Goal: Task Accomplishment & Management: Complete application form

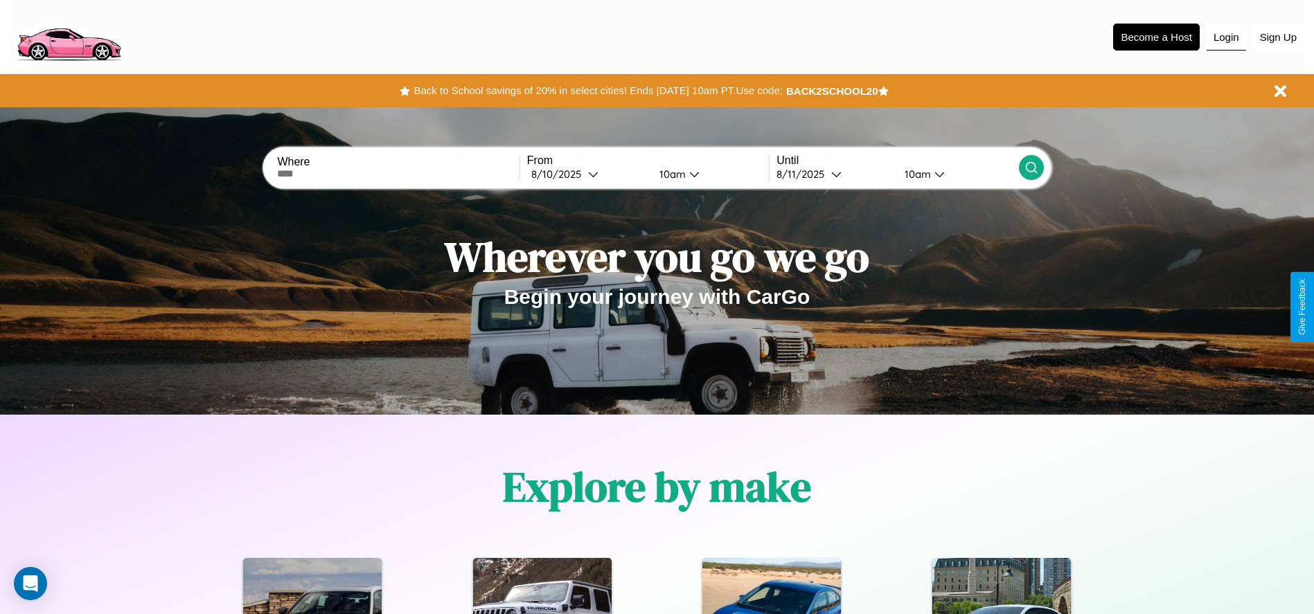
click at [1226, 37] on button "Login" at bounding box center [1225, 37] width 39 height 26
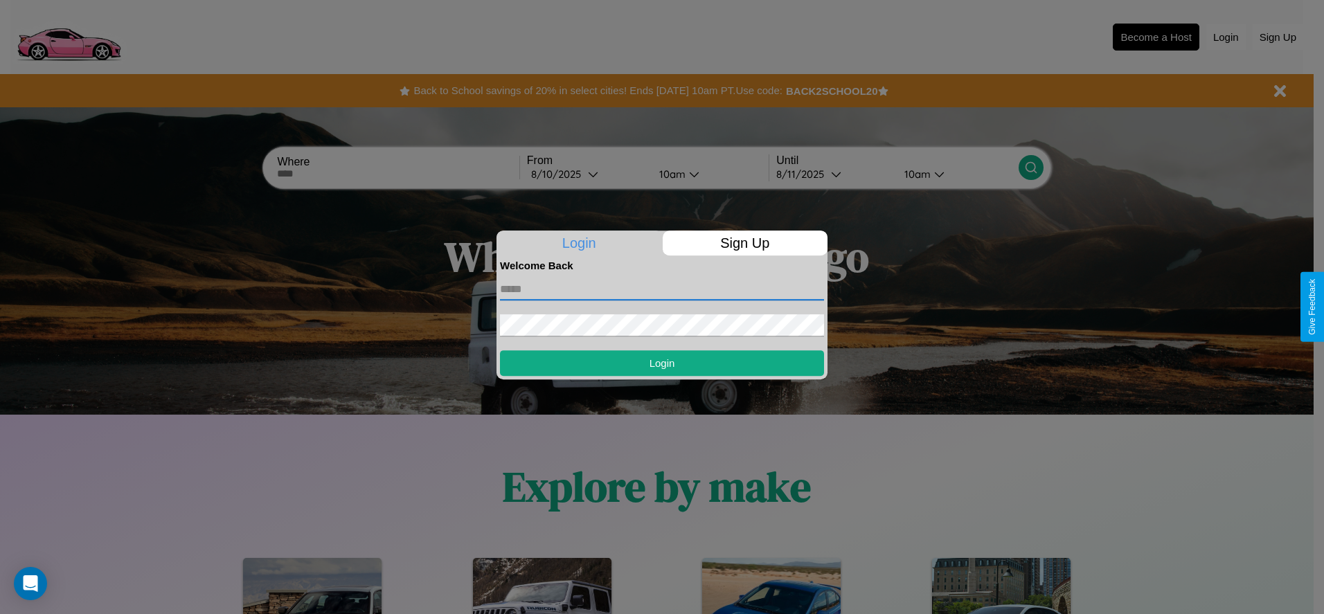
click at [662, 289] on input "text" at bounding box center [662, 289] width 324 height 22
type input "**********"
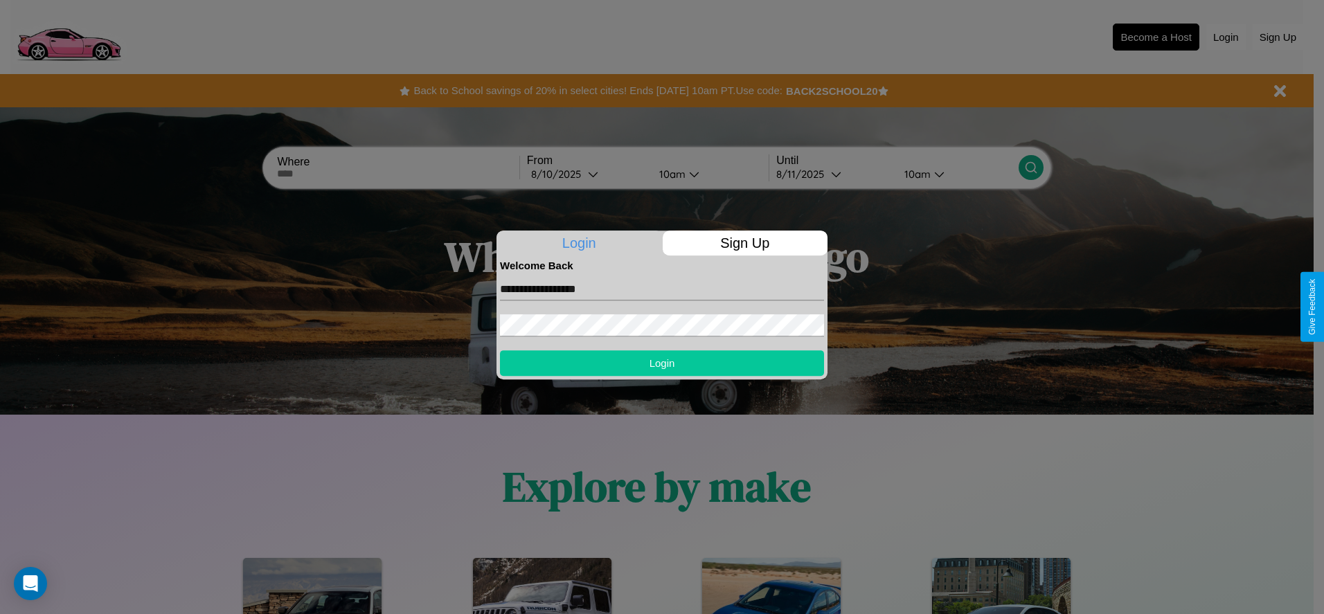
click at [662, 363] on button "Login" at bounding box center [662, 363] width 324 height 26
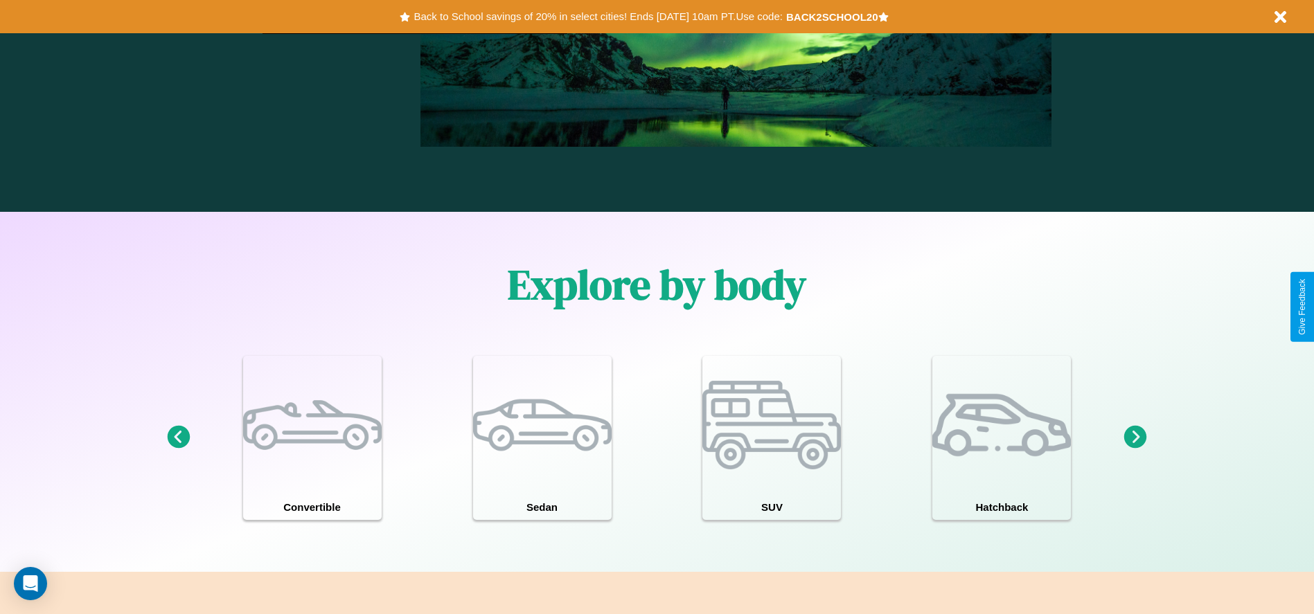
scroll to position [1209, 0]
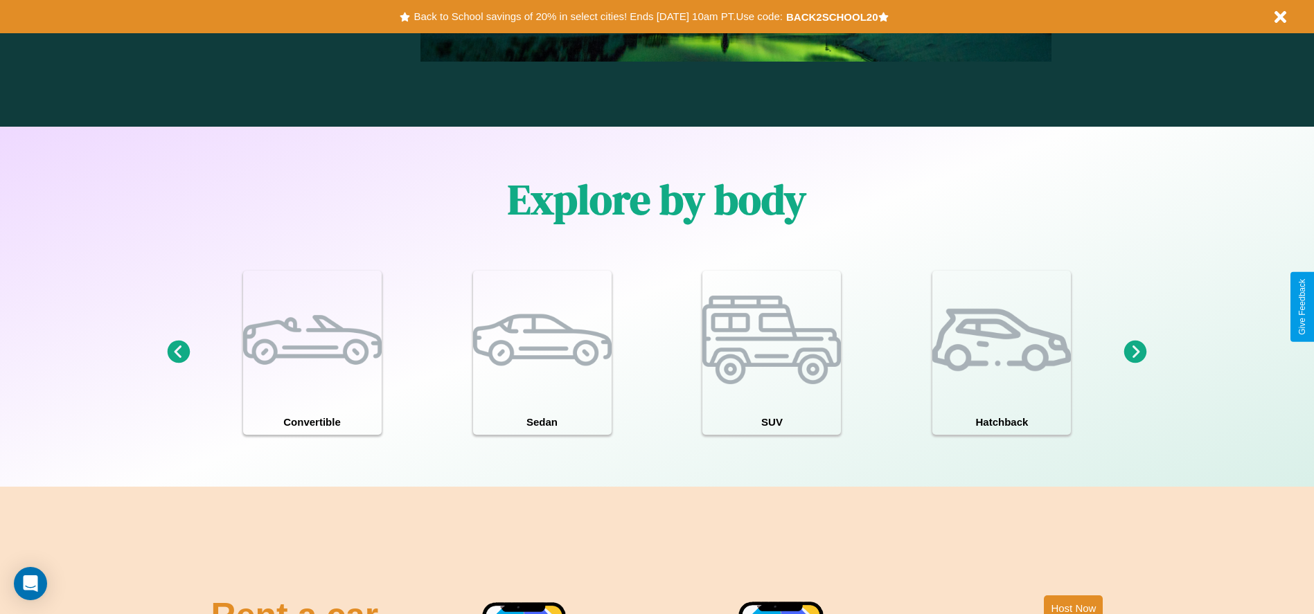
click at [178, 353] on icon at bounding box center [178, 352] width 23 height 23
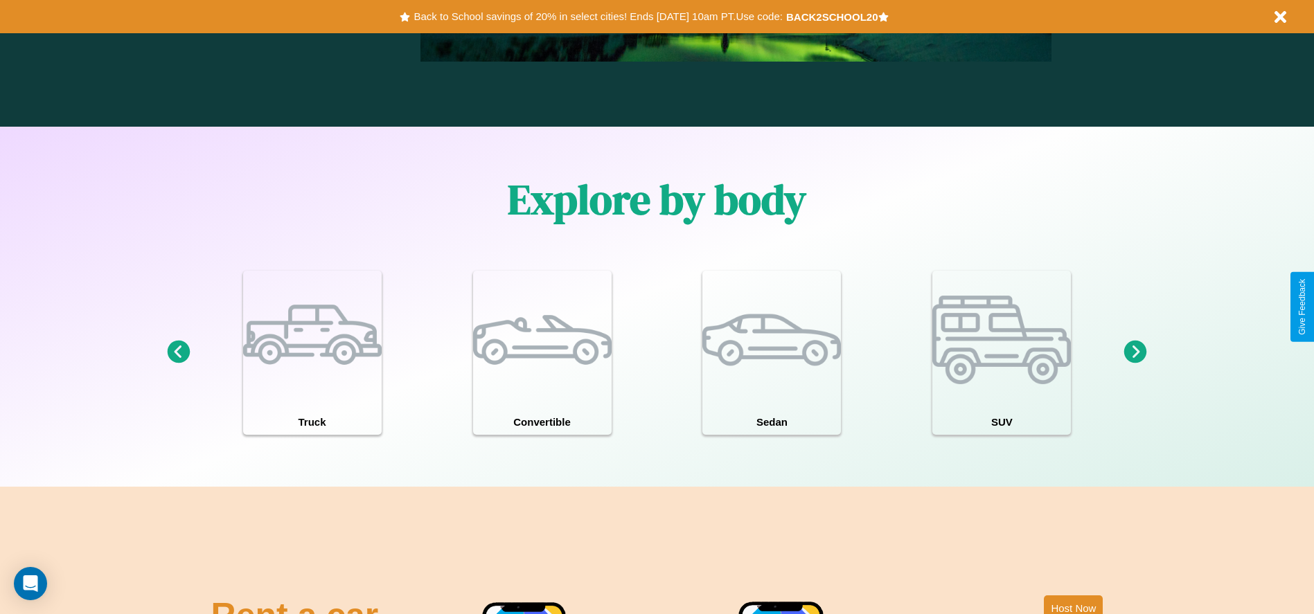
click at [178, 353] on icon at bounding box center [178, 352] width 23 height 23
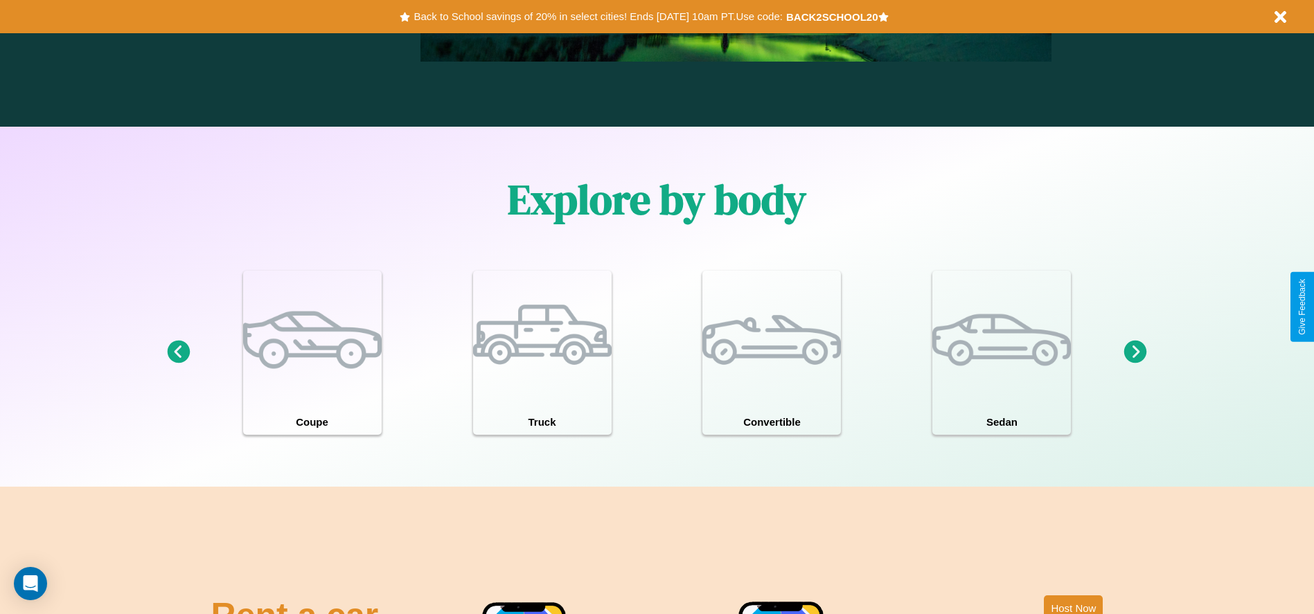
click at [1135, 353] on icon at bounding box center [1135, 352] width 23 height 23
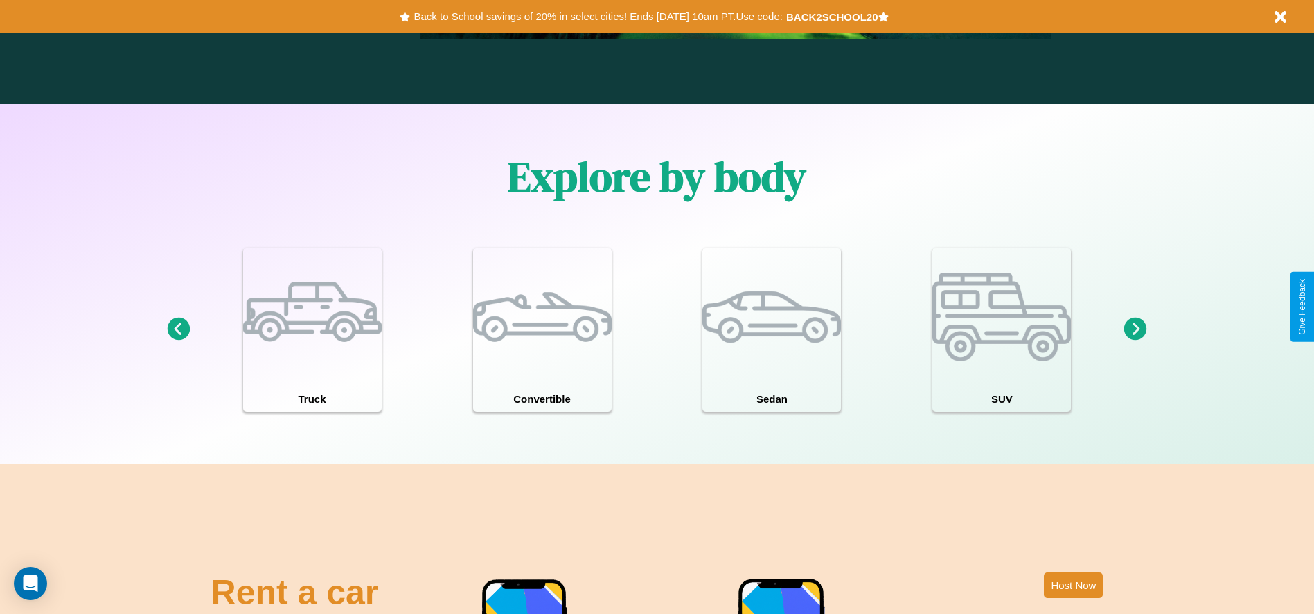
scroll to position [1510, 0]
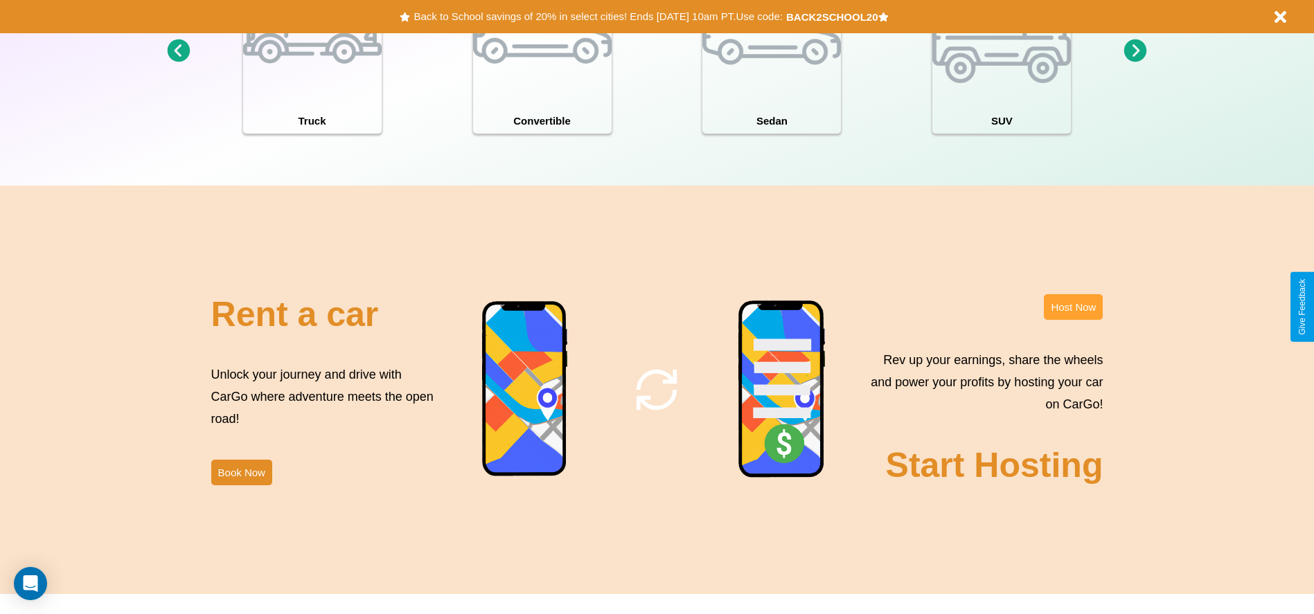
click at [1073, 307] on button "Host Now" at bounding box center [1073, 307] width 59 height 26
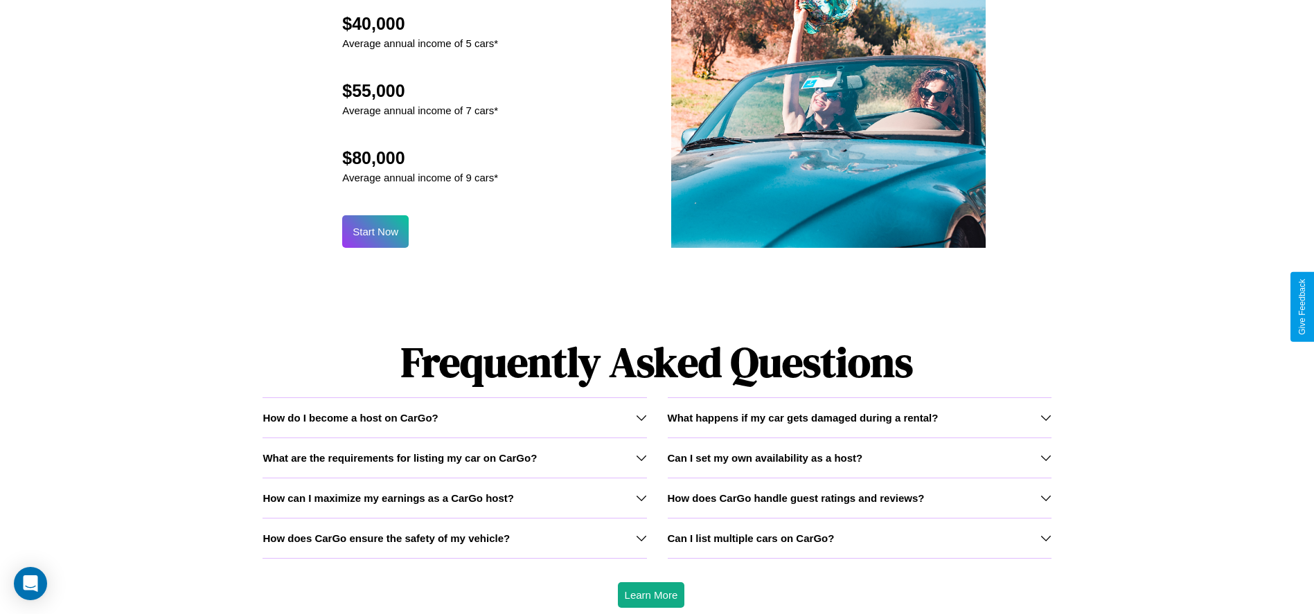
scroll to position [1488, 0]
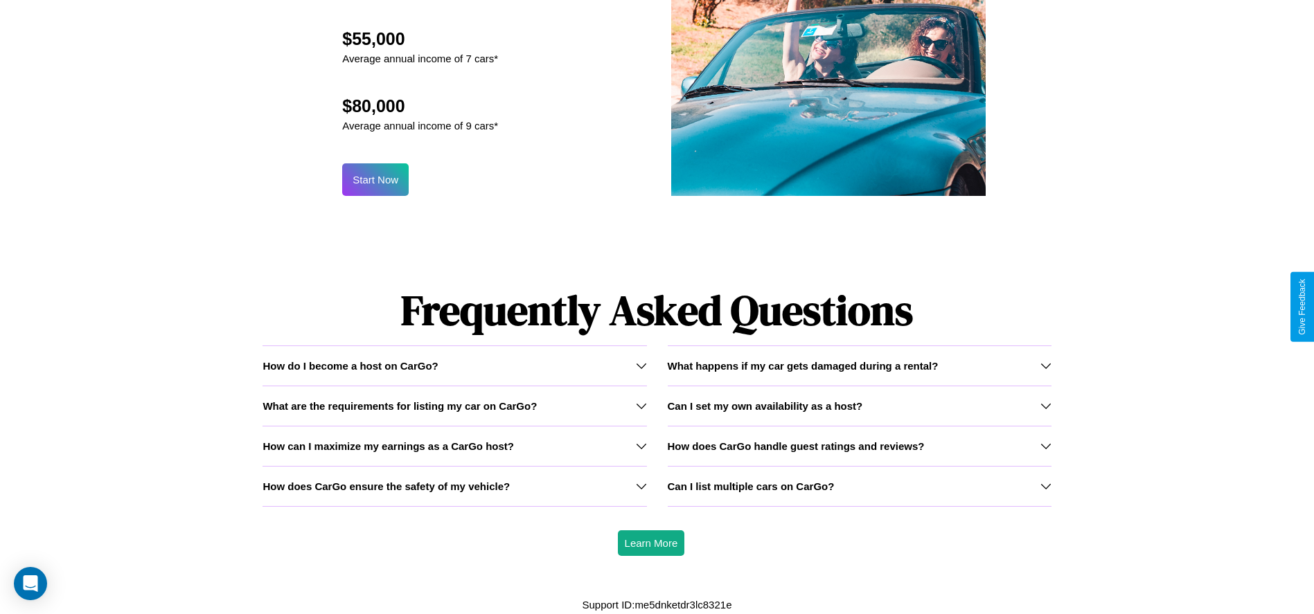
click at [1045, 446] on icon at bounding box center [1045, 445] width 11 height 11
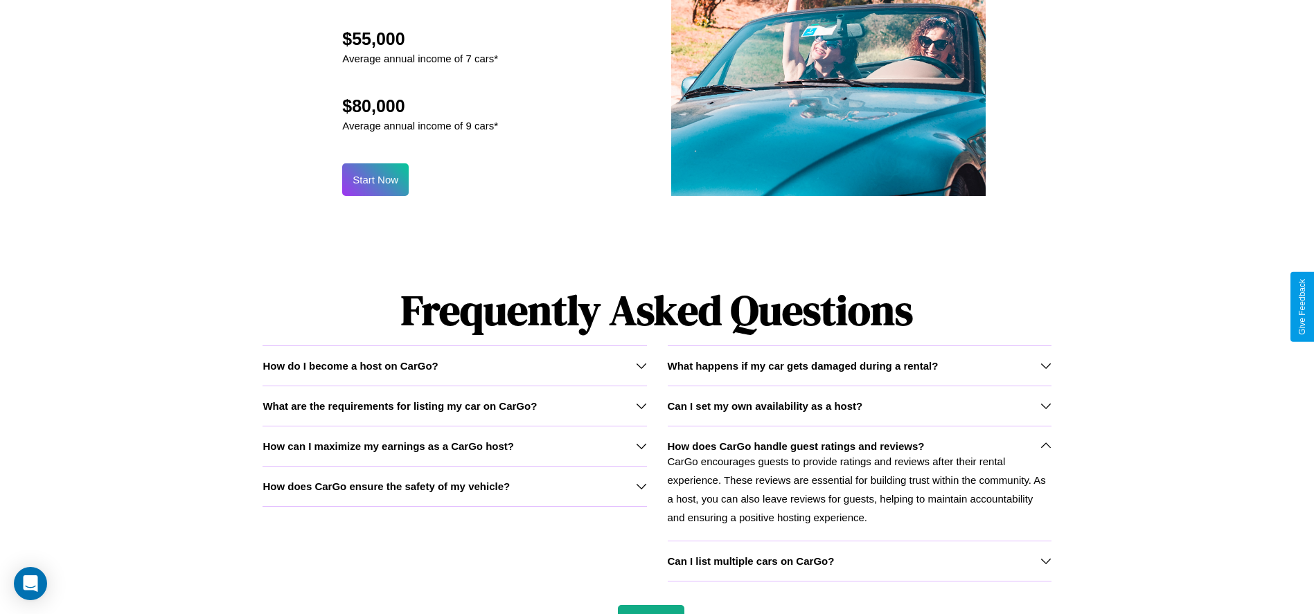
click at [454, 445] on h3 "How can I maximize my earnings as a CarGo host?" at bounding box center [387, 446] width 251 height 12
click at [641, 486] on icon at bounding box center [641, 486] width 11 height 11
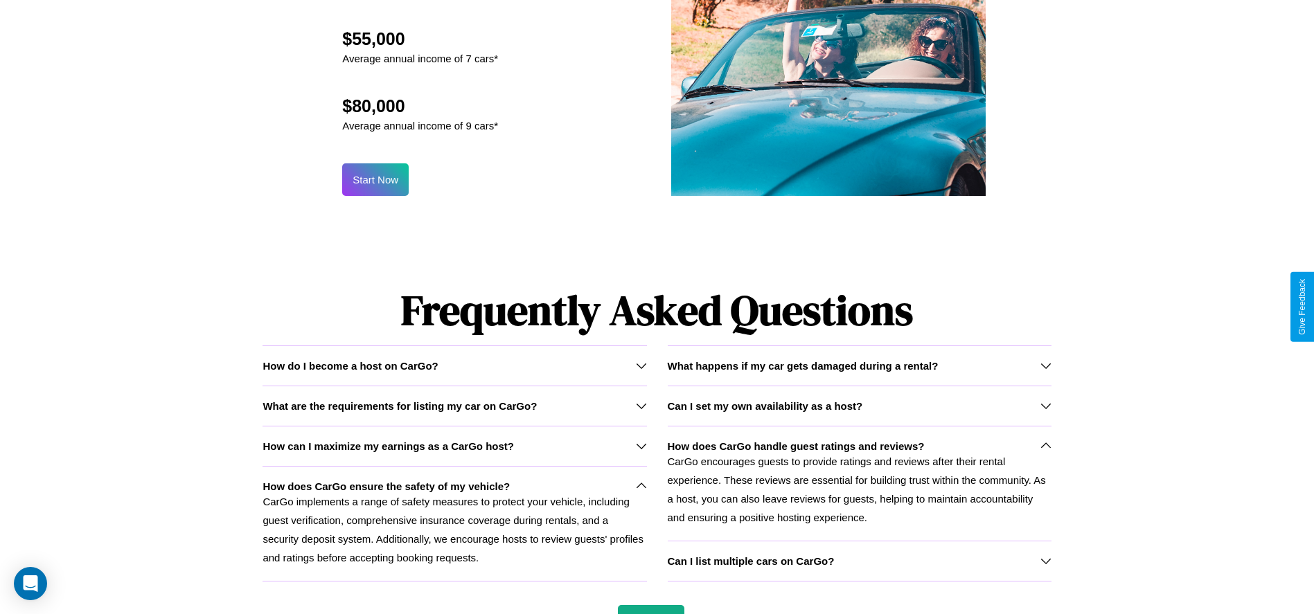
click at [859, 561] on div "Can I list multiple cars on CarGo?" at bounding box center [860, 561] width 384 height 12
click at [1045, 446] on icon at bounding box center [1045, 445] width 11 height 11
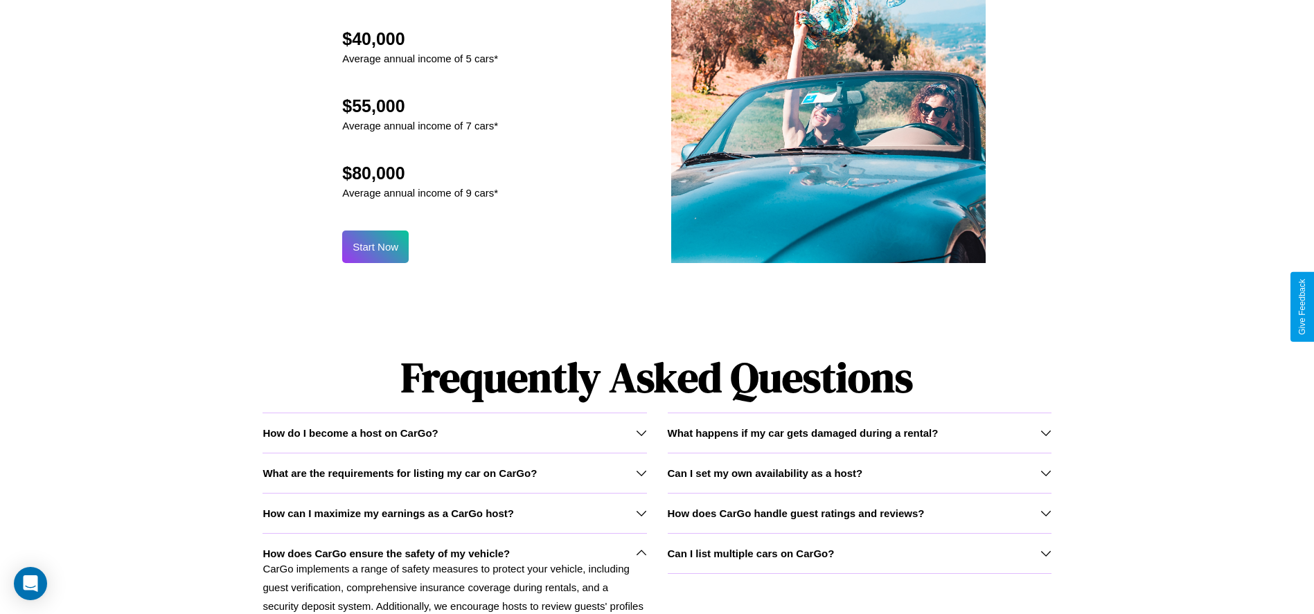
scroll to position [1360, 0]
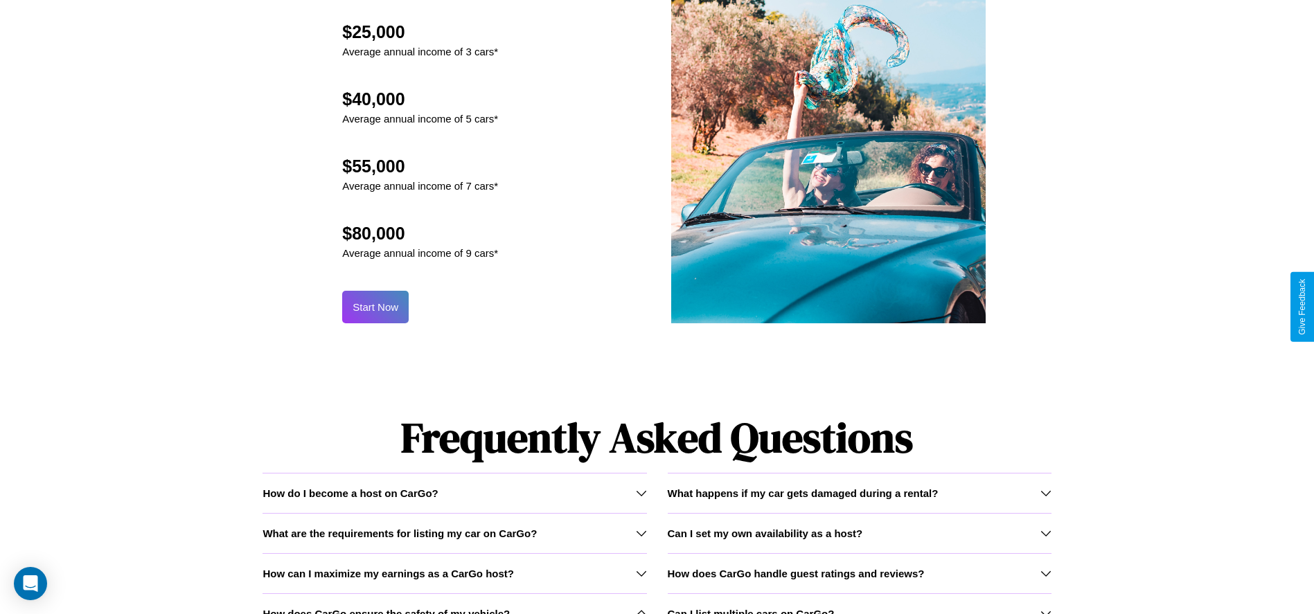
click at [375, 307] on button "Start Now" at bounding box center [375, 307] width 66 height 33
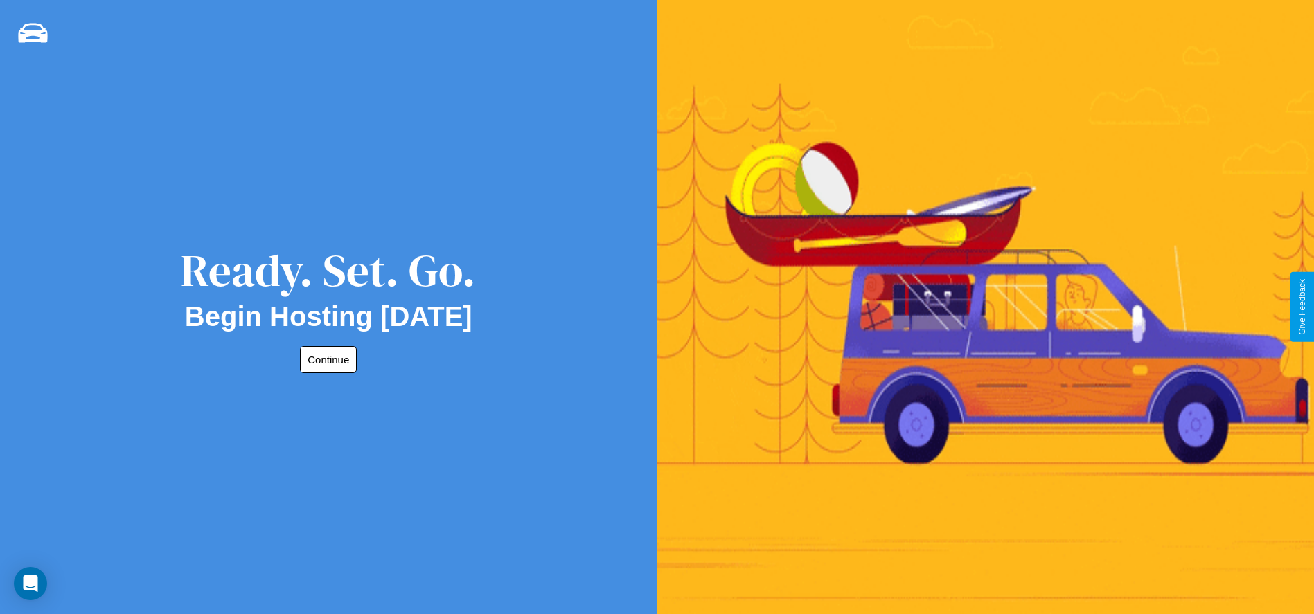
click at [326, 359] on button "Continue" at bounding box center [328, 359] width 57 height 27
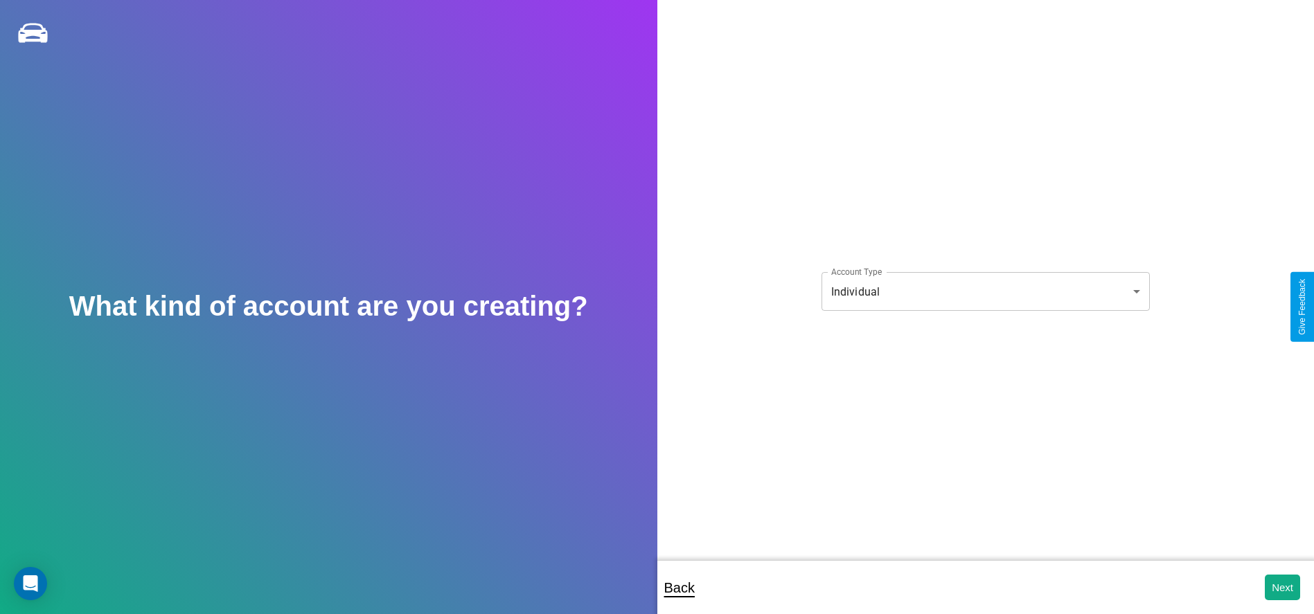
click at [985, 292] on body "**********" at bounding box center [657, 316] width 1314 height 633
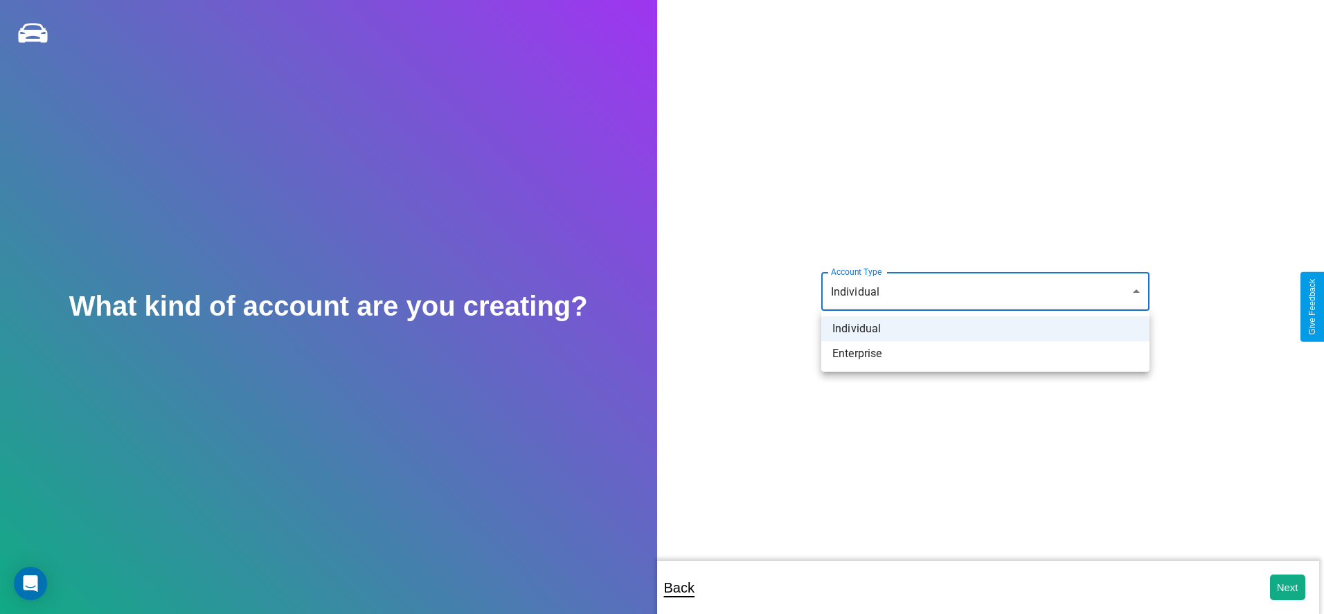
click at [986, 329] on li "Individual" at bounding box center [985, 329] width 328 height 25
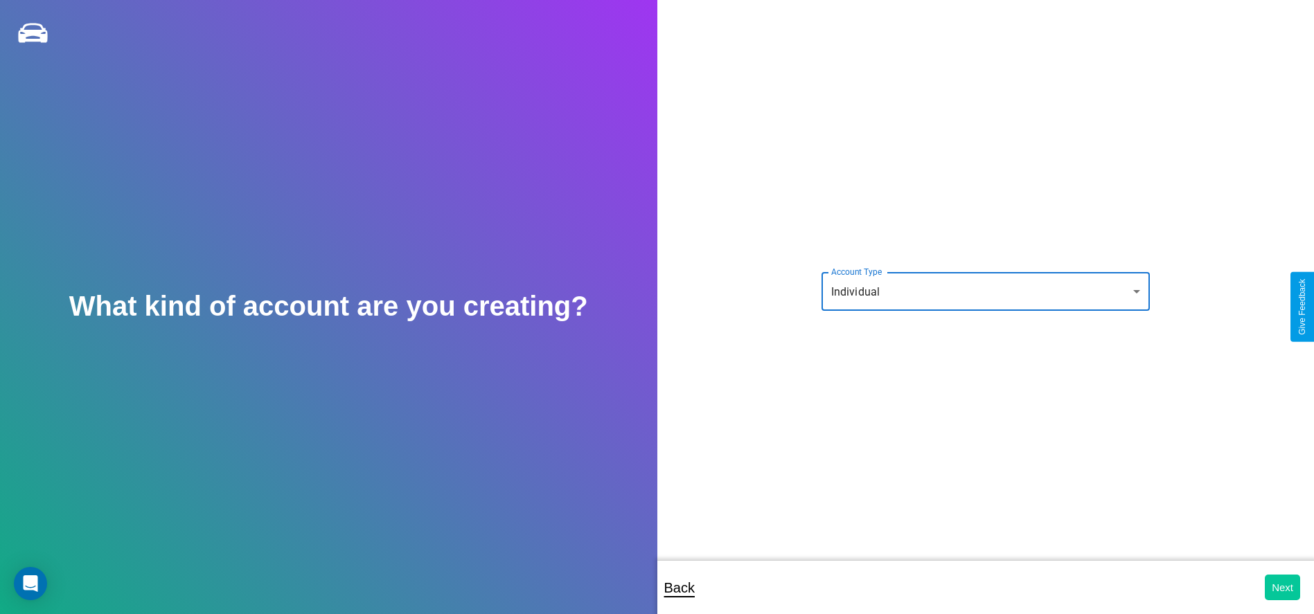
click at [1282, 587] on button "Next" at bounding box center [1282, 588] width 35 height 26
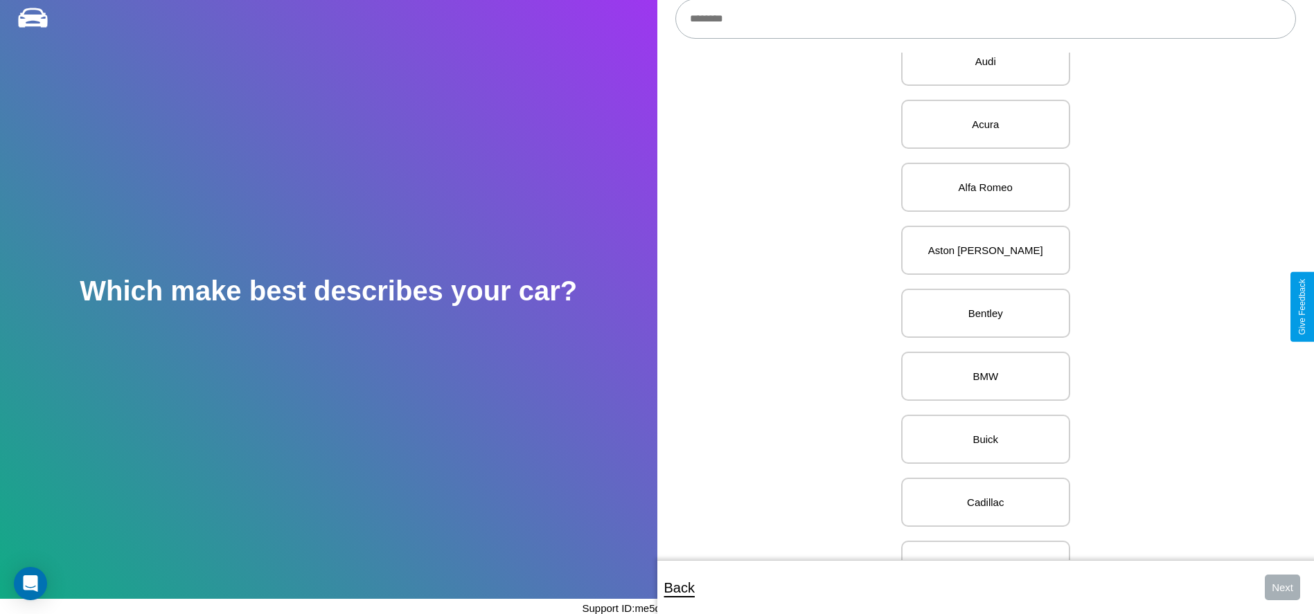
scroll to position [106, 0]
click at [980, 307] on p "BMW" at bounding box center [985, 306] width 139 height 19
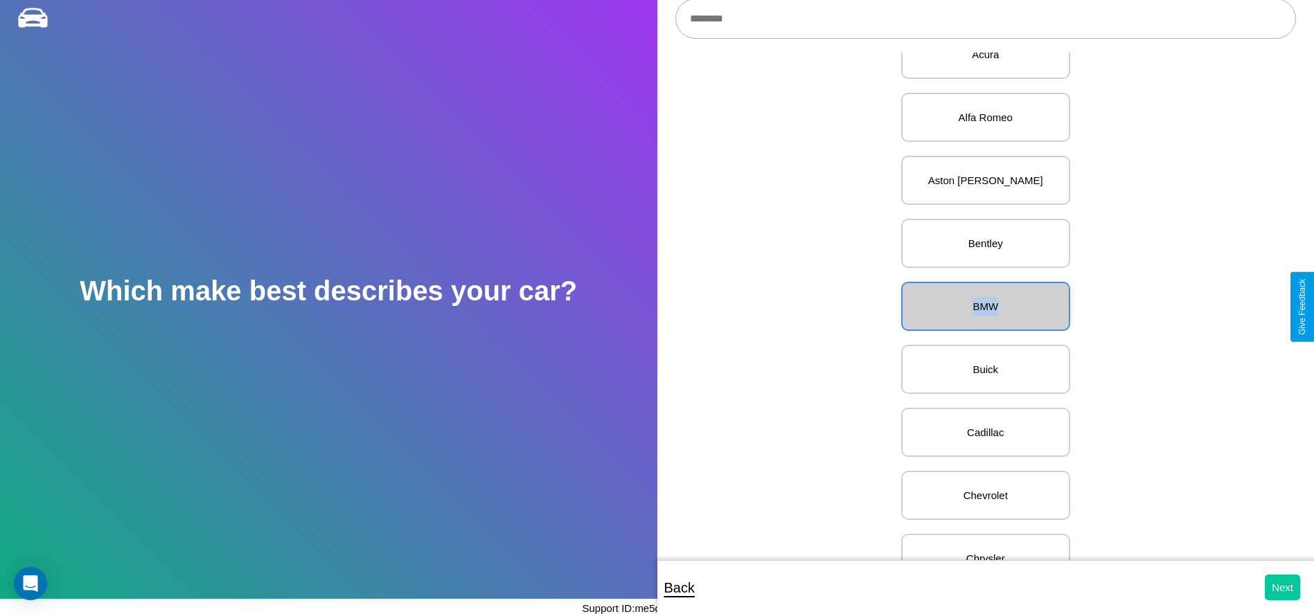
click at [1282, 587] on button "Next" at bounding box center [1282, 588] width 35 height 26
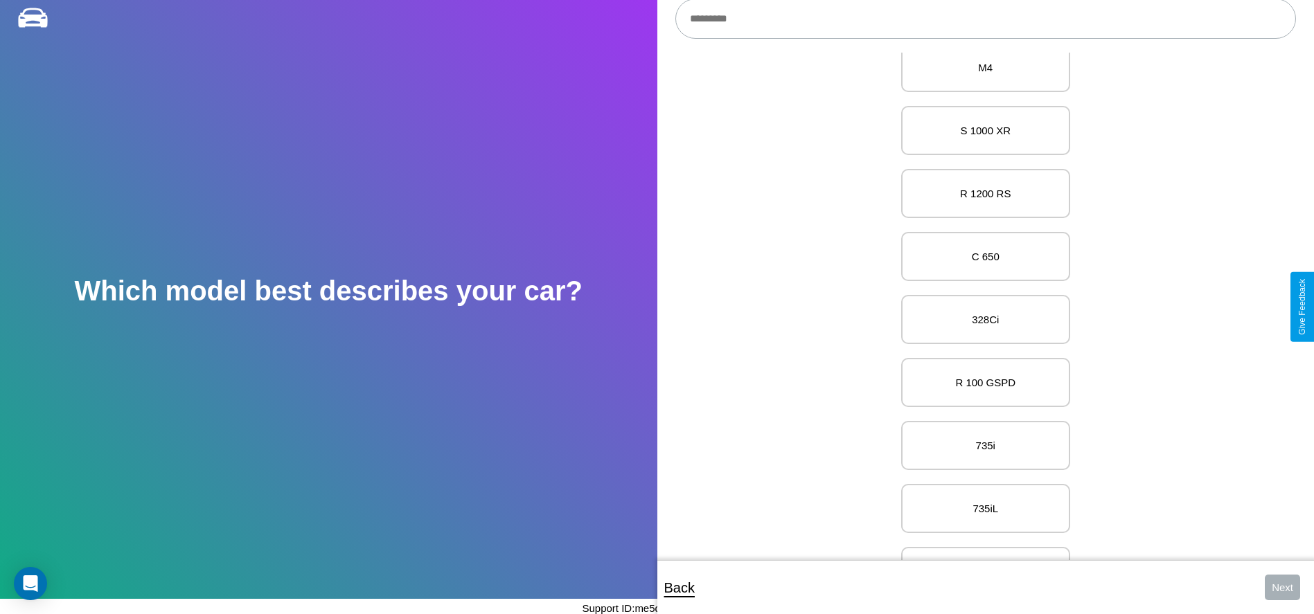
scroll to position [9560, 0]
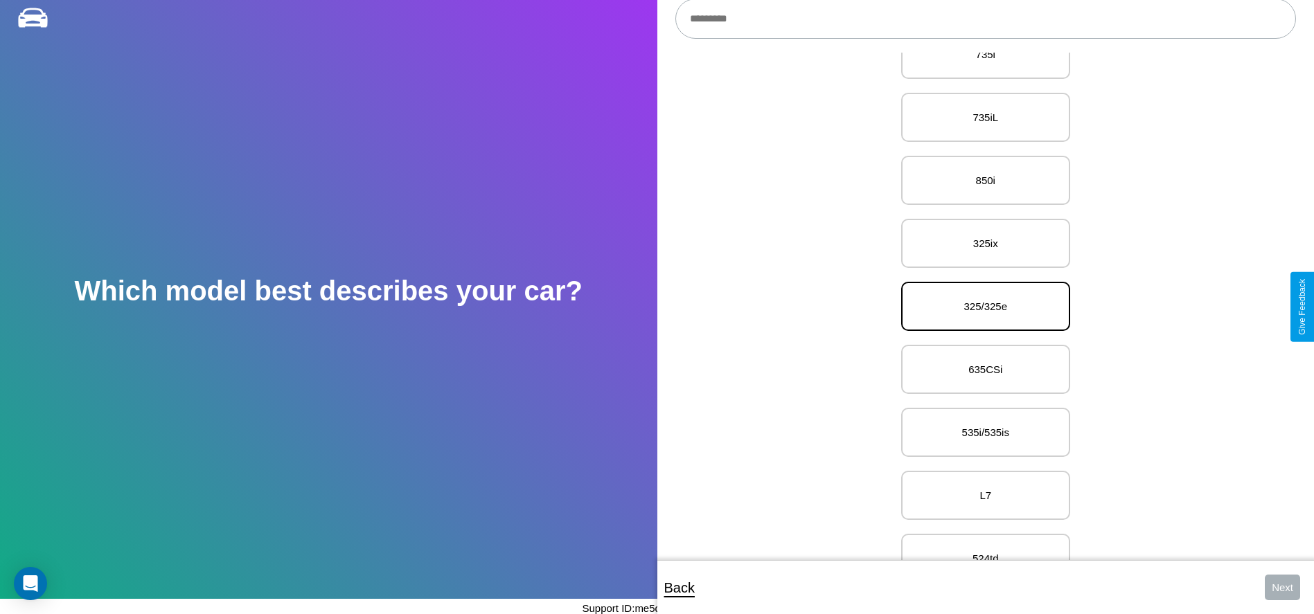
click at [980, 307] on p "325/325e" at bounding box center [985, 306] width 139 height 19
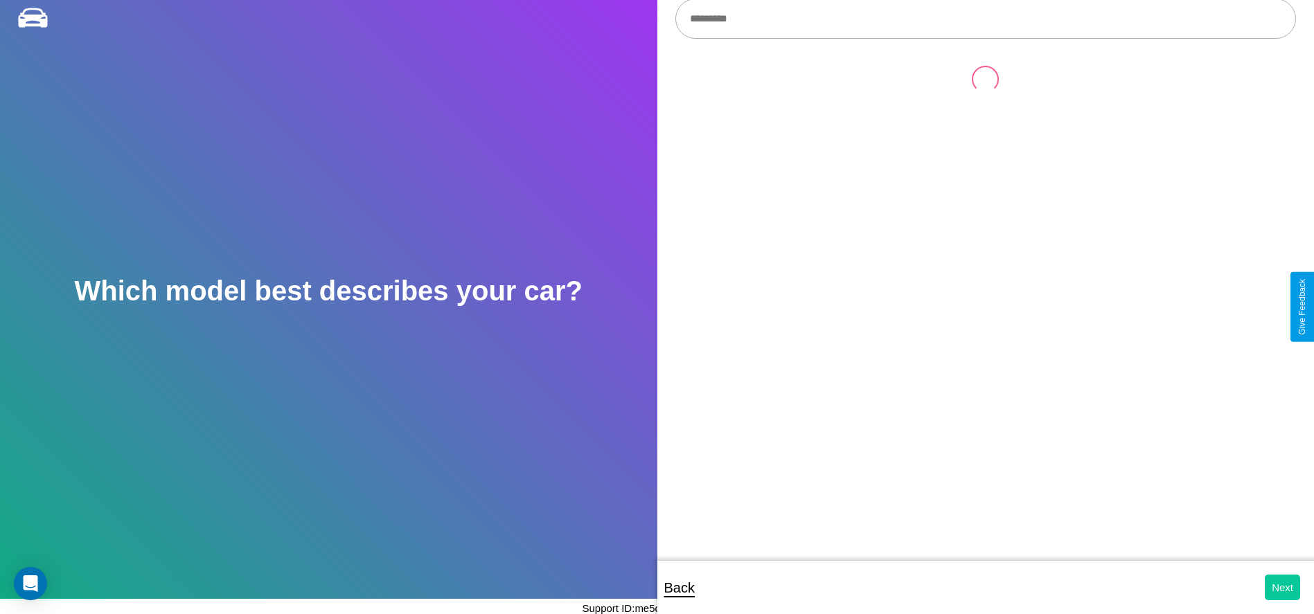
scroll to position [0, 0]
click at [1282, 587] on button "Next" at bounding box center [1282, 588] width 35 height 26
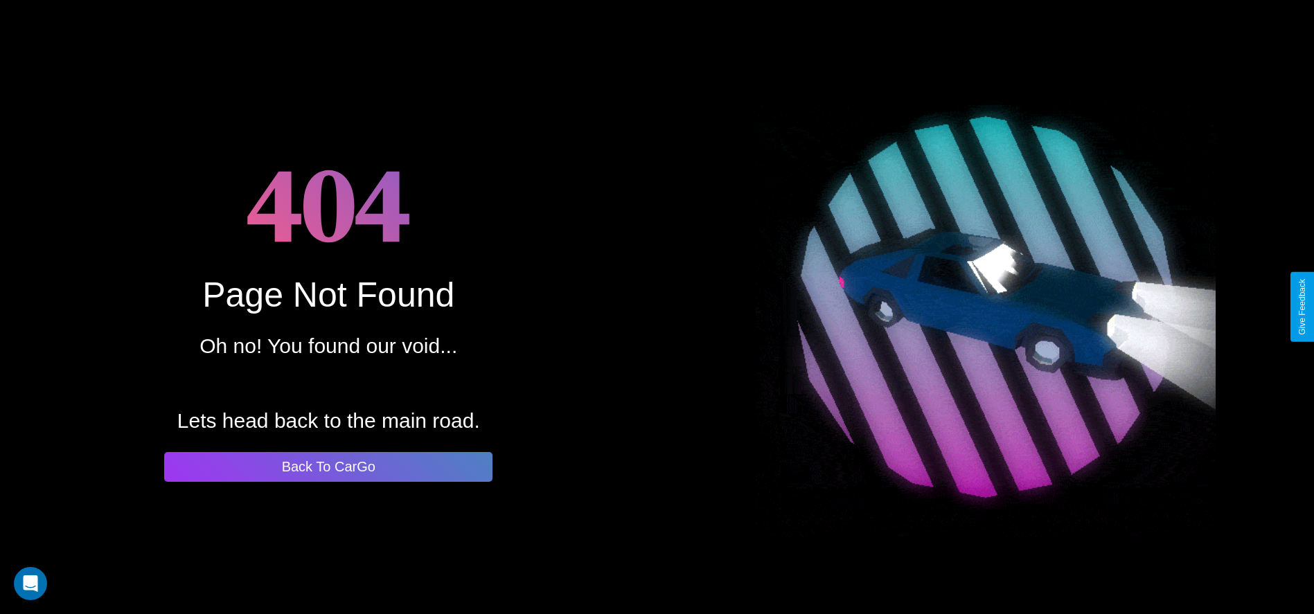
click at [328, 467] on button "Back To CarGo" at bounding box center [328, 467] width 328 height 30
